Goal: Transaction & Acquisition: Purchase product/service

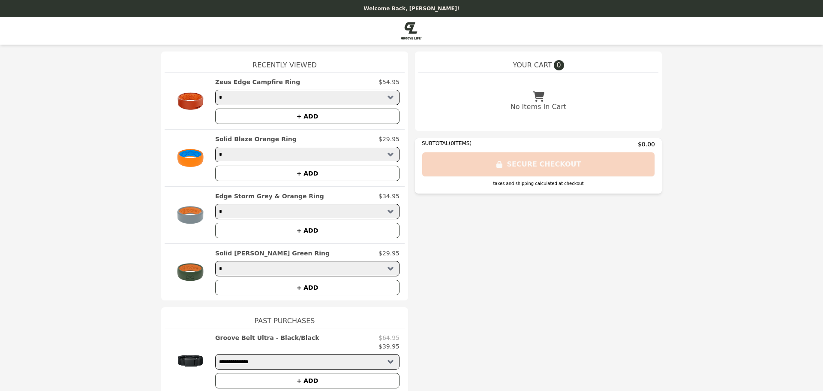
click at [389, 153] on select "* * * ** ** ** ** ** **" at bounding box center [307, 154] width 184 height 15
select select "*"
click at [215, 147] on select "* * * ** ** ** ** ** **" at bounding box center [307, 154] width 184 height 15
click at [389, 153] on select "* * * ** ** ** ** ** **" at bounding box center [307, 154] width 184 height 15
